Goal: Transaction & Acquisition: Subscribe to service/newsletter

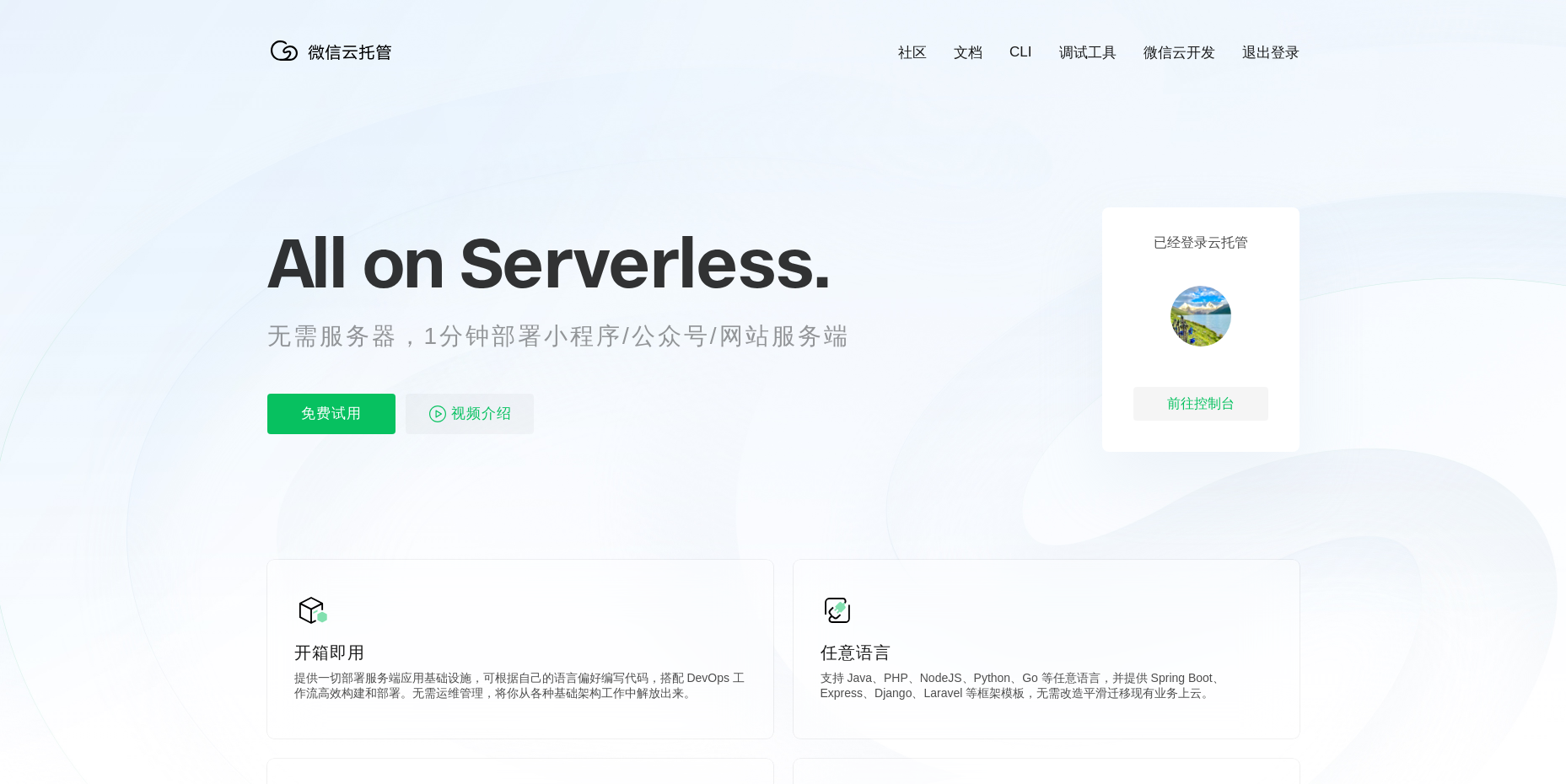
click at [370, 417] on p "免费试用" at bounding box center [331, 414] width 129 height 41
click at [328, 433] on p "免费试用" at bounding box center [331, 414] width 129 height 41
